Goal: Navigation & Orientation: Find specific page/section

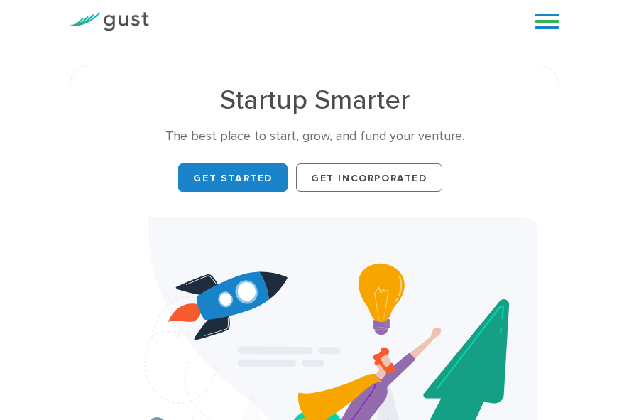
click at [555, 21] on link at bounding box center [547, 21] width 25 height 21
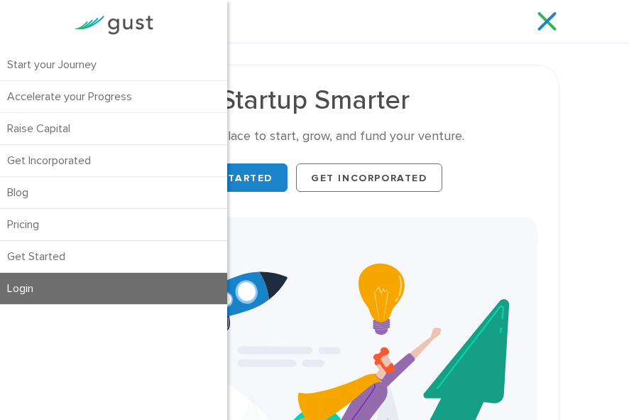
click at [80, 284] on link "Login" at bounding box center [113, 288] width 227 height 31
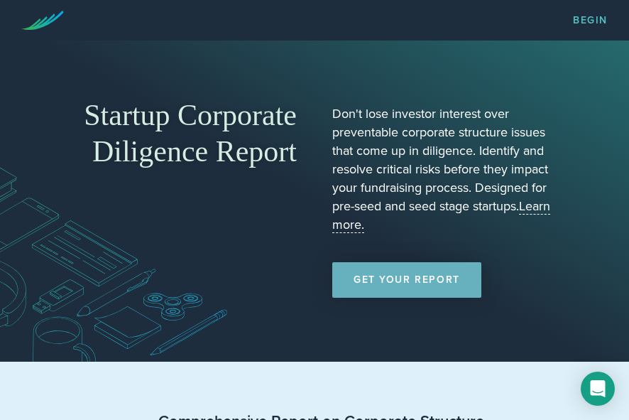
click at [425, 277] on link "Get Your Report" at bounding box center [406, 280] width 149 height 36
